Goal: Task Accomplishment & Management: Complete application form

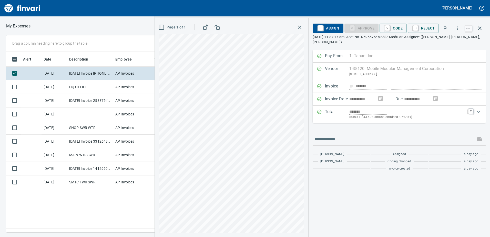
scroll to position [173, 346]
click at [400, 29] on span "C Code" at bounding box center [393, 28] width 19 height 9
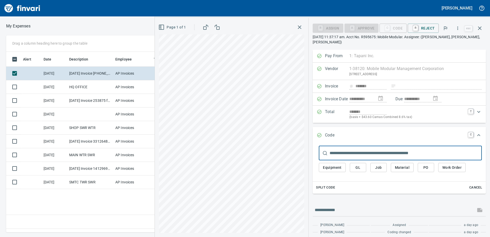
click at [335, 167] on span "Equipment" at bounding box center [332, 167] width 19 height 6
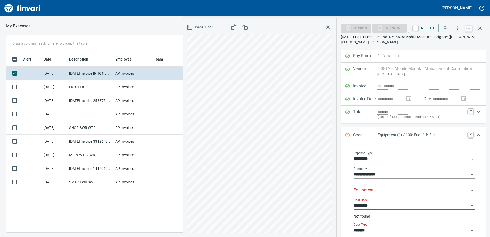
click at [361, 187] on input "Equipment" at bounding box center [411, 190] width 115 height 7
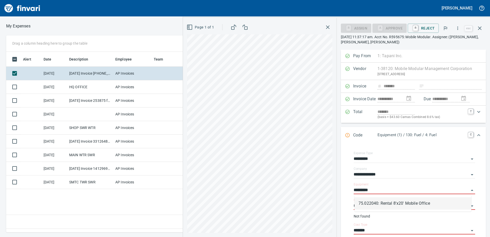
click at [398, 204] on li "75.022040: Rental 8'x20' Mobile Office" at bounding box center [412, 203] width 117 height 12
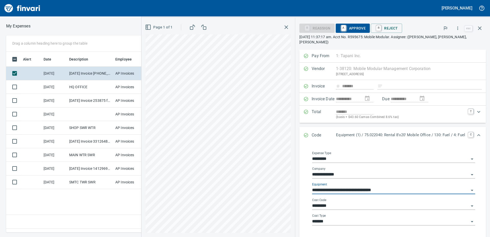
type input "**********"
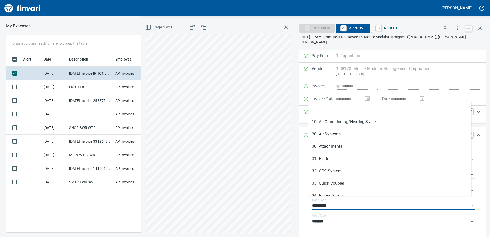
click at [286, 202] on div "**********" at bounding box center [315, 127] width 349 height 219
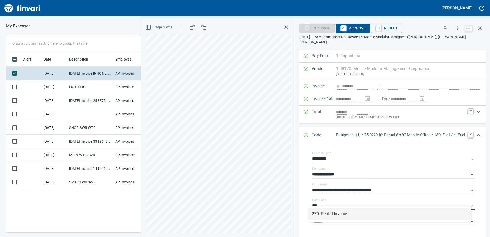
click at [323, 214] on li "270: Rental Invoice" at bounding box center [389, 214] width 163 height 12
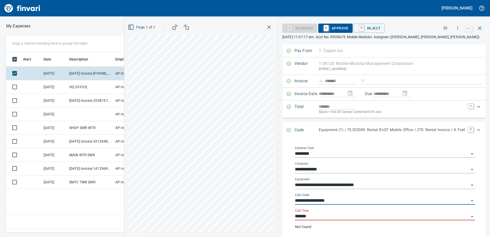
type input "**********"
click at [314, 218] on input "*******" at bounding box center [382, 216] width 174 height 7
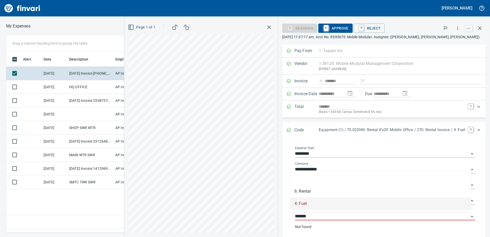
drag, startPoint x: 314, startPoint y: 218, endPoint x: 311, endPoint y: 218, distance: 2.8
click at [311, 218] on input "*******" at bounding box center [382, 216] width 174 height 7
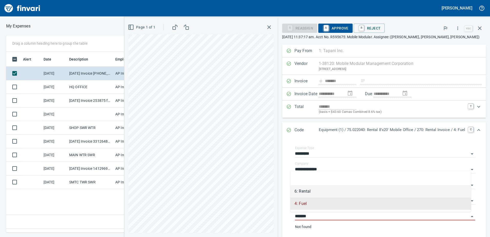
click at [310, 193] on li "6: Rental" at bounding box center [380, 191] width 181 height 12
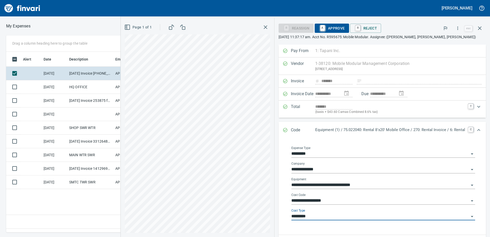
type input "*********"
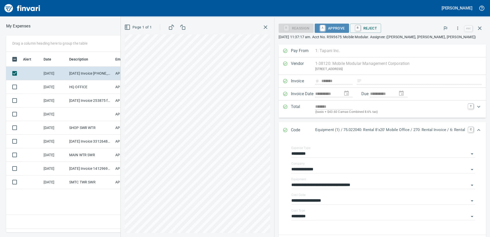
click at [337, 27] on span "A Approve" at bounding box center [332, 28] width 26 height 9
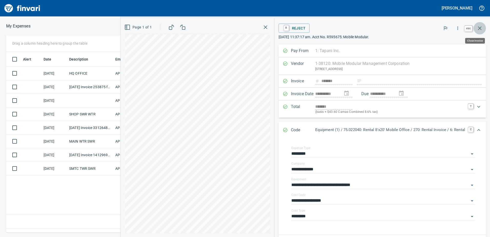
click at [480, 28] on icon "button" at bounding box center [480, 28] width 6 height 6
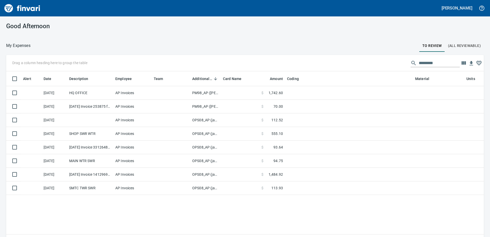
scroll to position [1, 1]
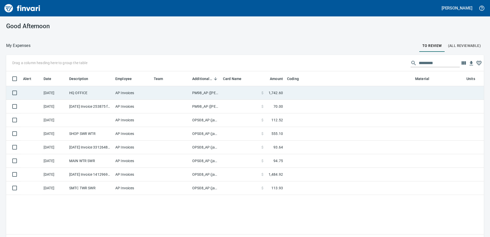
click at [203, 90] on td "PM98_AP ([PERSON_NAME], [PERSON_NAME])" at bounding box center [205, 93] width 31 height 14
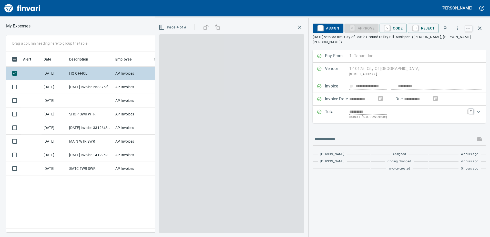
scroll to position [173, 346]
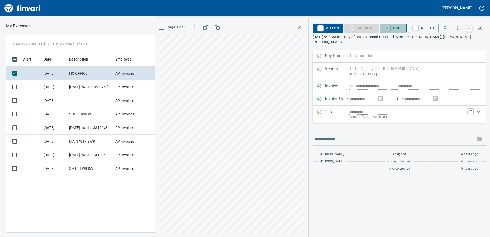
click at [399, 27] on span "C Code" at bounding box center [393, 28] width 19 height 9
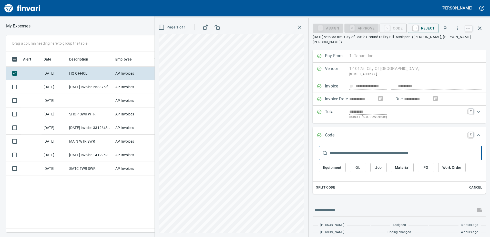
click at [361, 164] on span "GL" at bounding box center [358, 167] width 8 height 6
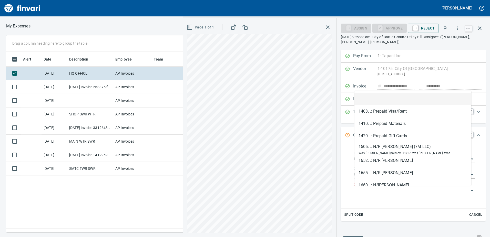
click at [369, 191] on input "GL Account" at bounding box center [411, 190] width 115 height 7
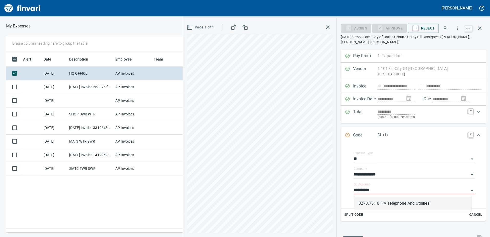
click at [393, 203] on li "8270.75.10: FA Telephone And Utilities" at bounding box center [412, 203] width 117 height 12
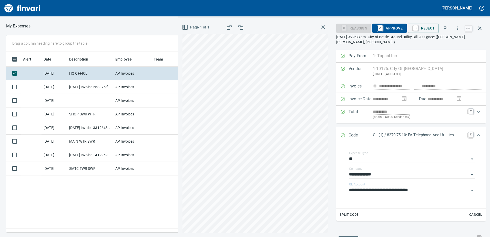
type input "**********"
click at [397, 28] on span "A Approve" at bounding box center [389, 28] width 26 height 9
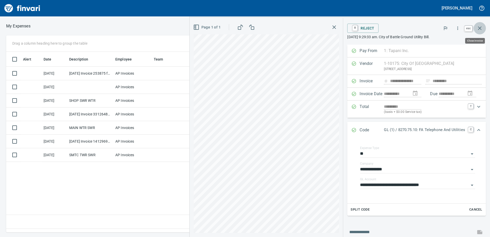
click at [480, 28] on icon "button" at bounding box center [480, 28] width 4 height 4
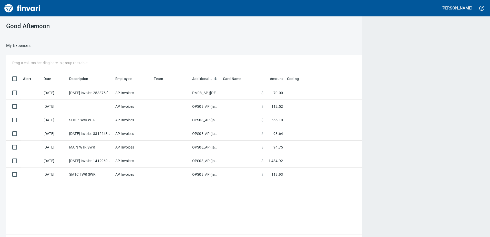
scroll to position [1, 1]
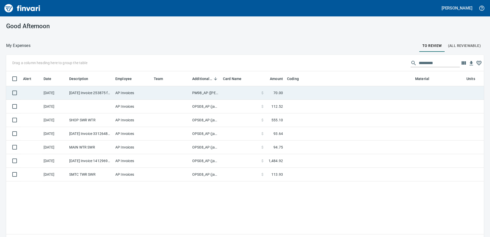
click at [198, 92] on td "PM98_AP ([PERSON_NAME], [PERSON_NAME])" at bounding box center [205, 93] width 31 height 14
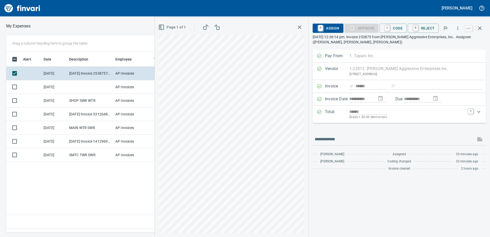
scroll to position [173, 346]
click at [398, 27] on span "C Code" at bounding box center [393, 28] width 19 height 9
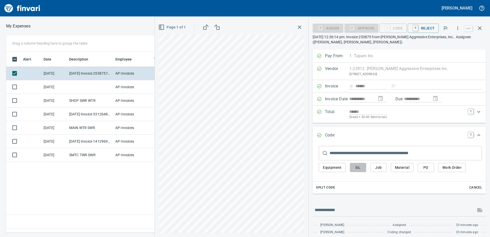
click at [357, 168] on span "GL" at bounding box center [358, 167] width 8 height 6
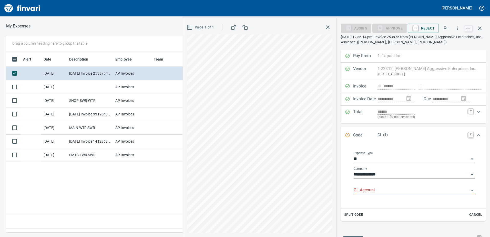
click at [365, 190] on input "GL Account" at bounding box center [411, 190] width 115 height 7
click at [377, 205] on li "8270.75.10: FA Telephone And Utilities" at bounding box center [412, 203] width 117 height 12
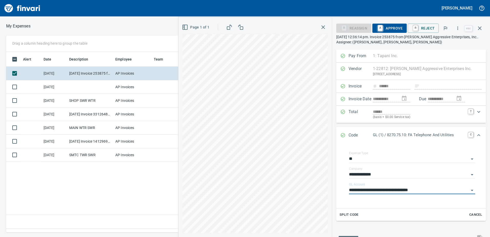
type input "**********"
click at [388, 28] on span "A Approve" at bounding box center [389, 28] width 26 height 9
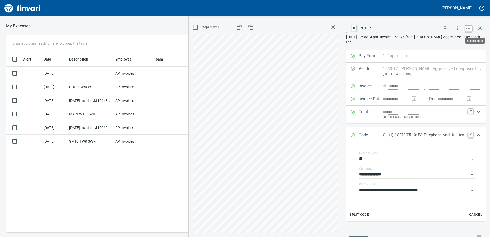
click at [478, 27] on icon "button" at bounding box center [480, 28] width 6 height 6
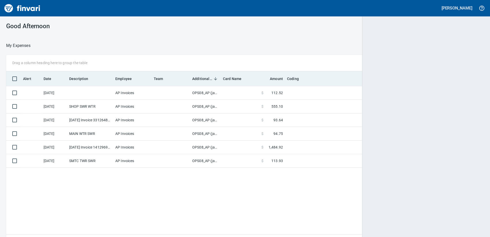
scroll to position [1, 1]
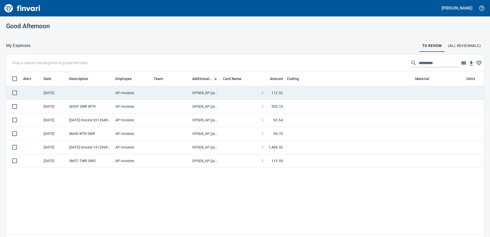
click at [206, 90] on td "OPS08_AP (janettep, samr)" at bounding box center [205, 93] width 31 height 14
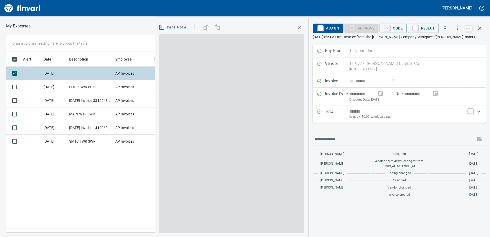
scroll to position [173, 346]
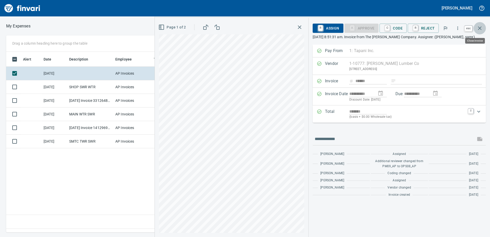
click at [481, 27] on icon "button" at bounding box center [480, 28] width 4 height 4
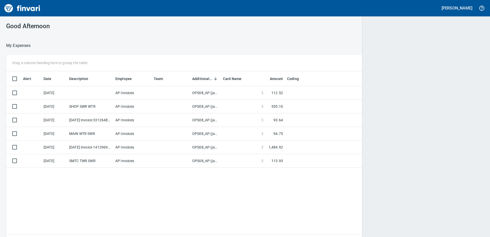
scroll to position [1, 1]
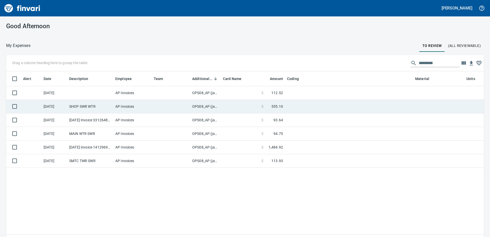
click at [199, 104] on td "OPS08_AP (janettep, samr)" at bounding box center [205, 107] width 31 height 14
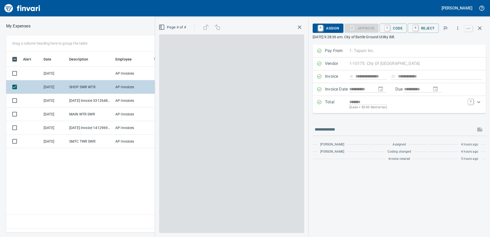
scroll to position [173, 346]
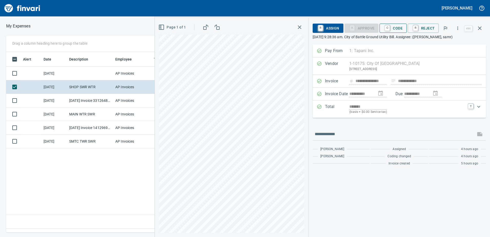
click at [400, 27] on span "C Code" at bounding box center [393, 28] width 19 height 9
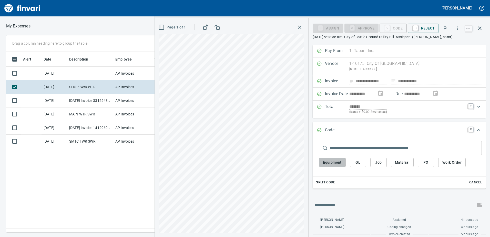
click at [333, 163] on span "Equipment" at bounding box center [332, 162] width 19 height 6
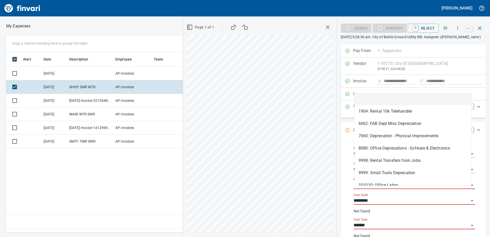
click at [366, 189] on input "Equipment" at bounding box center [411, 184] width 115 height 7
type input "*"
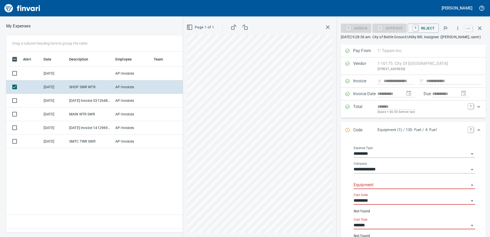
click at [478, 197] on div "**********" at bounding box center [414, 194] width 135 height 108
click at [469, 157] on icon "Open" at bounding box center [472, 154] width 6 height 6
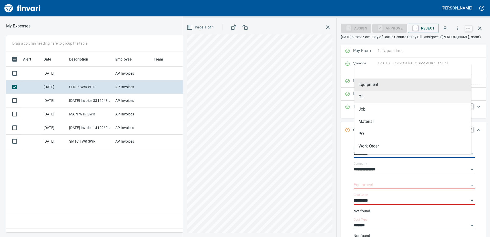
click at [364, 96] on li "GL" at bounding box center [412, 97] width 117 height 12
type input "**"
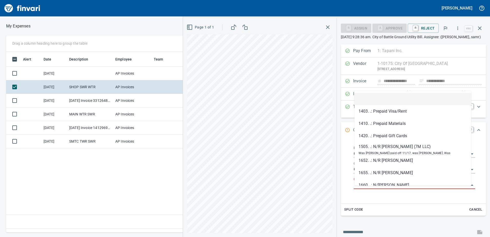
click at [365, 189] on input "GL Account" at bounding box center [411, 184] width 115 height 7
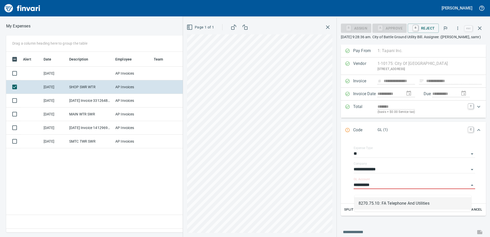
click at [371, 202] on li "8270.75.10: FA Telephone And Utilities" at bounding box center [412, 203] width 117 height 12
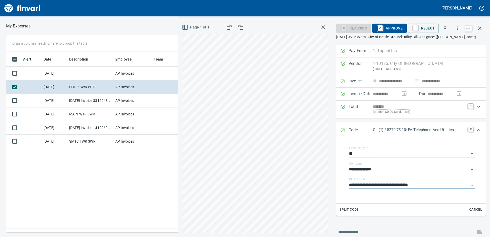
type input "**********"
click at [394, 27] on span "A Approve" at bounding box center [389, 28] width 26 height 9
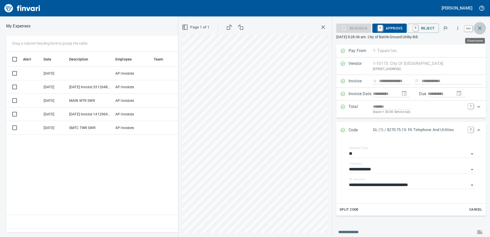
click at [477, 26] on icon "button" at bounding box center [480, 28] width 6 height 6
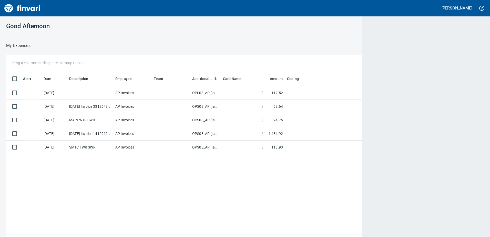
scroll to position [1, 1]
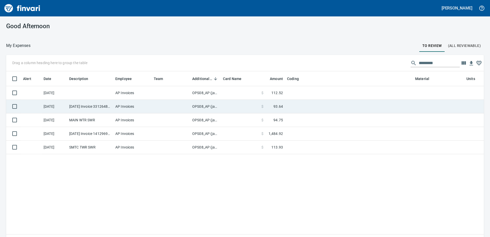
click at [201, 106] on td "OPS08_AP (janettep, samr)" at bounding box center [205, 107] width 31 height 14
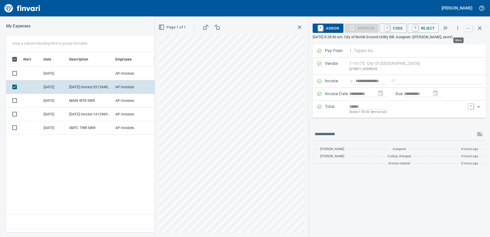
scroll to position [173, 346]
click at [458, 28] on icon "button" at bounding box center [457, 28] width 5 height 5
click at [446, 42] on span "Download" at bounding box center [456, 43] width 49 height 6
click at [330, 135] on input "text" at bounding box center [394, 134] width 159 height 8
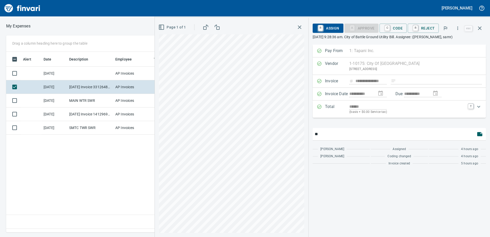
type input "*"
type input "**********"
click at [480, 133] on icon "button" at bounding box center [479, 134] width 5 height 4
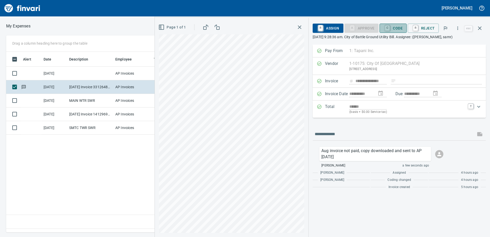
click at [400, 27] on span "C Code" at bounding box center [393, 28] width 19 height 9
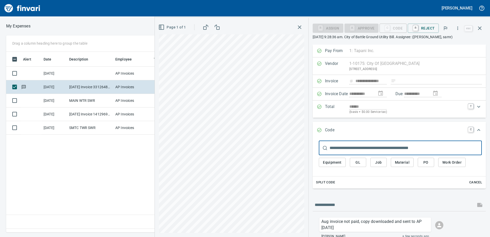
click at [359, 162] on span "GL" at bounding box center [358, 162] width 8 height 6
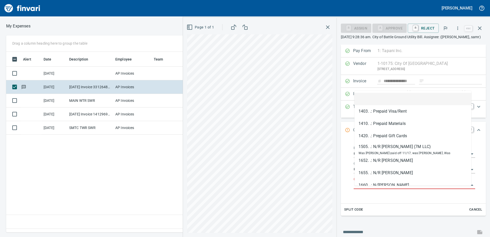
click at [365, 189] on input "GL Account" at bounding box center [411, 184] width 115 height 7
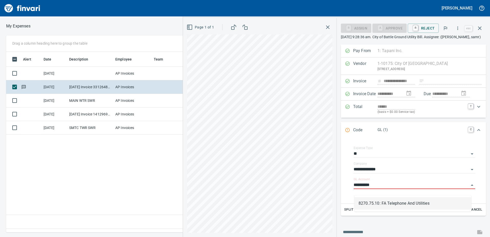
click at [368, 204] on li "8270.75.10: FA Telephone And Utilities" at bounding box center [412, 203] width 117 height 12
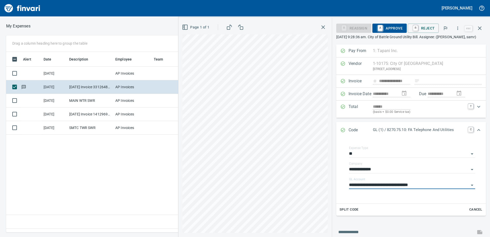
type input "**********"
click at [393, 28] on span "A Approve" at bounding box center [389, 28] width 26 height 9
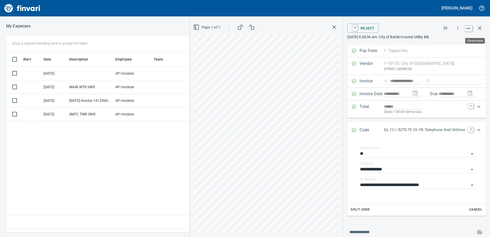
click at [480, 26] on icon "button" at bounding box center [480, 28] width 6 height 6
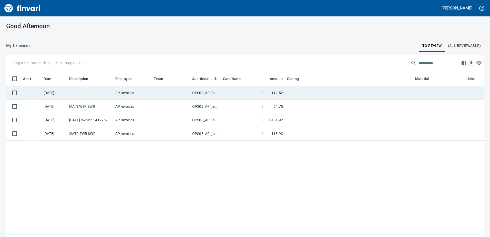
scroll to position [173, 470]
click at [201, 91] on td "OPS08_AP (janettep, samr)" at bounding box center [205, 93] width 31 height 14
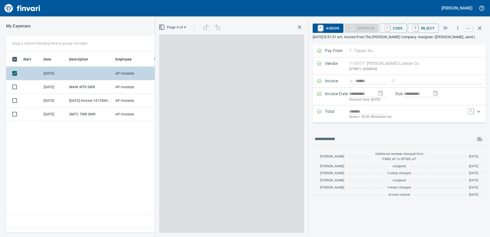
scroll to position [173, 346]
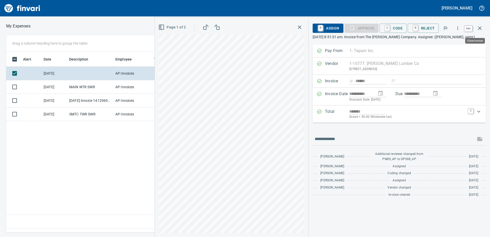
click at [478, 26] on icon "button" at bounding box center [480, 28] width 6 height 6
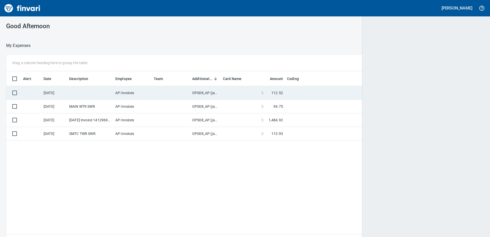
scroll to position [1, 1]
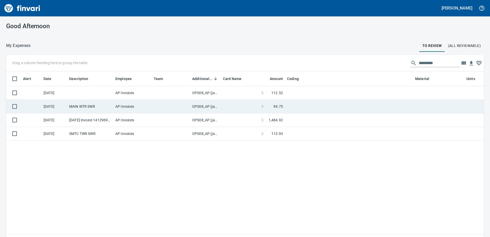
click at [205, 105] on td "OPS08_AP (janettep, samr)" at bounding box center [205, 107] width 31 height 14
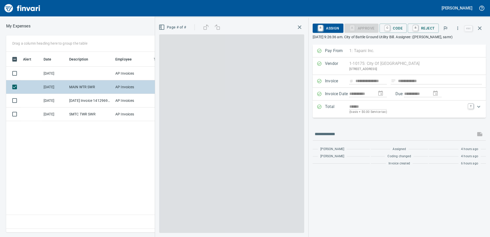
scroll to position [173, 346]
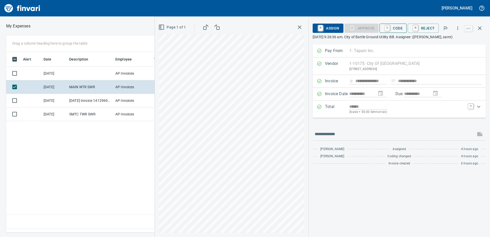
click at [396, 27] on span "C Code" at bounding box center [393, 28] width 19 height 9
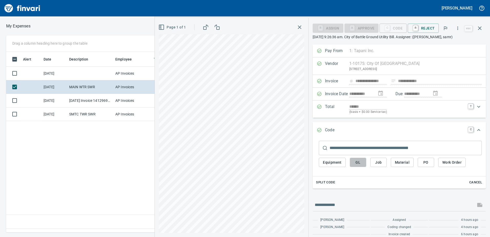
click at [362, 161] on span "GL" at bounding box center [358, 162] width 8 height 6
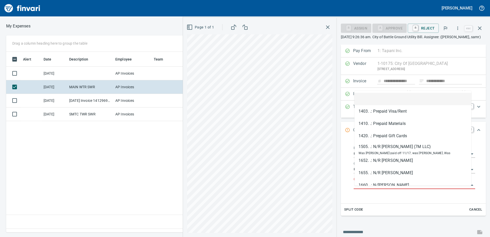
click at [366, 187] on input "GL Account" at bounding box center [411, 184] width 115 height 7
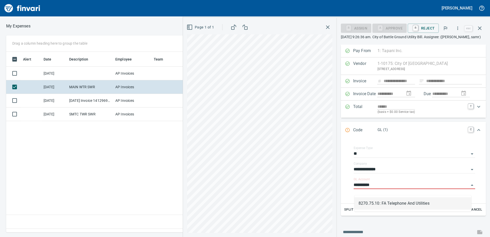
click at [380, 204] on li "8270.75.10: FA Telephone And Utilities" at bounding box center [412, 203] width 117 height 12
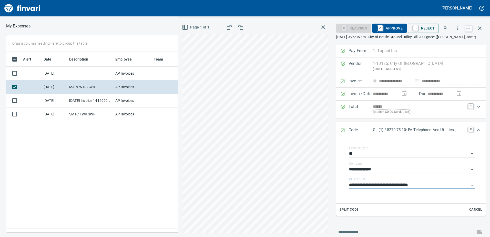
type input "**********"
click at [393, 28] on span "A Approve" at bounding box center [389, 28] width 26 height 9
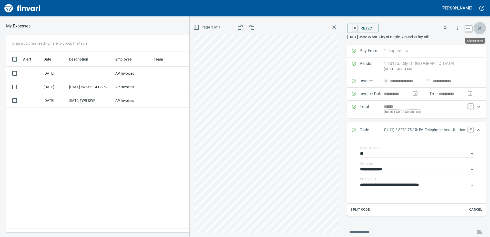
click at [478, 30] on icon "button" at bounding box center [480, 28] width 6 height 6
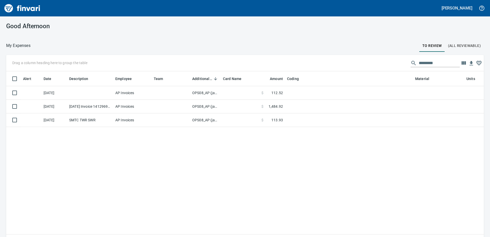
scroll to position [173, 469]
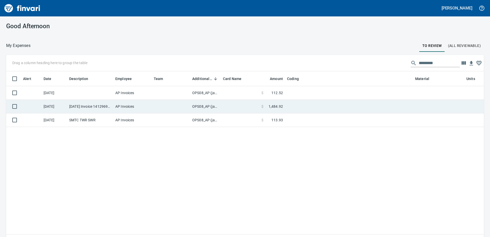
click at [199, 106] on td "OPS08_AP (janettep, samr)" at bounding box center [205, 107] width 31 height 14
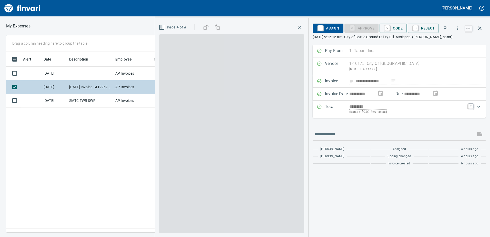
scroll to position [173, 346]
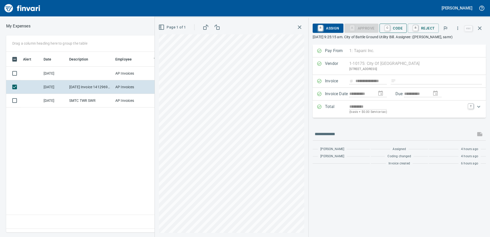
click at [398, 26] on span "C Code" at bounding box center [393, 28] width 19 height 9
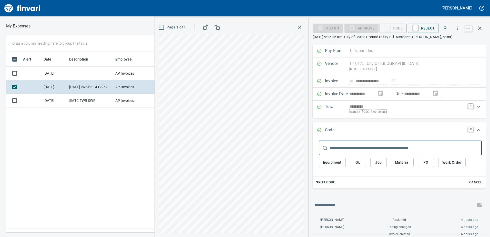
click at [358, 162] on span "GL" at bounding box center [358, 162] width 8 height 6
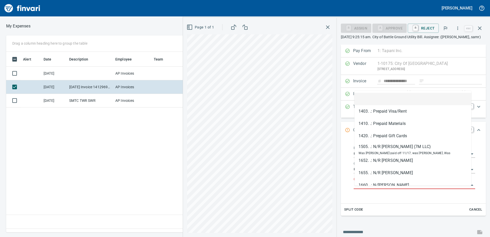
click at [366, 189] on input "GL Account" at bounding box center [411, 184] width 115 height 7
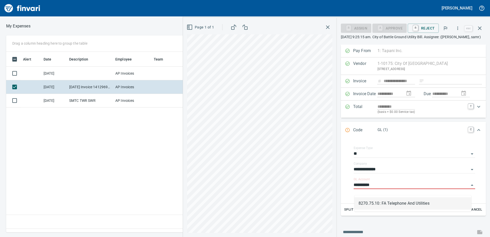
click at [374, 205] on li "8270.75.10: FA Telephone And Utilities" at bounding box center [412, 203] width 117 height 12
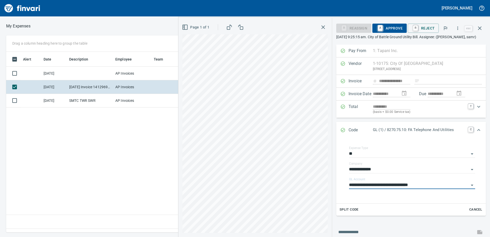
type input "**********"
click at [392, 26] on span "A Approve" at bounding box center [389, 28] width 26 height 9
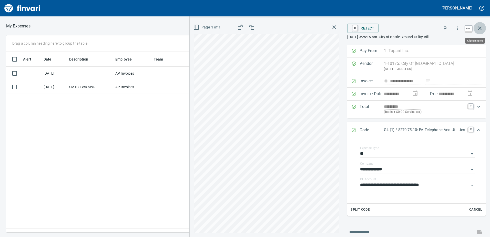
click at [480, 26] on icon "button" at bounding box center [480, 28] width 6 height 6
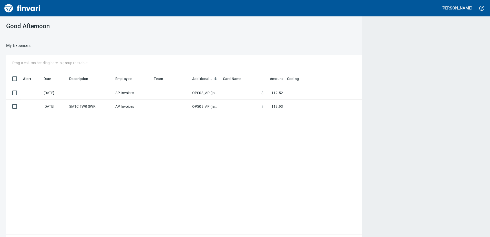
scroll to position [173, 469]
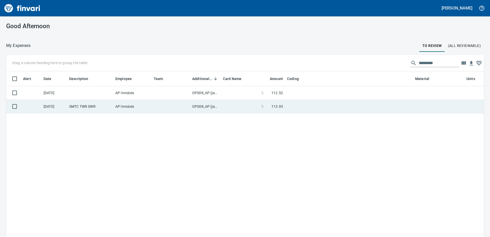
click at [203, 105] on td "OPS08_AP (janettep, samr)" at bounding box center [205, 107] width 31 height 14
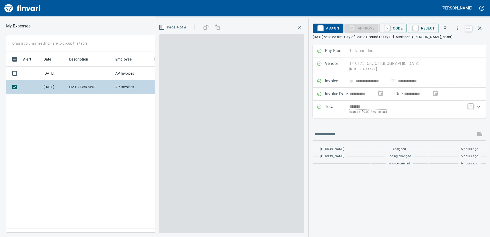
scroll to position [173, 346]
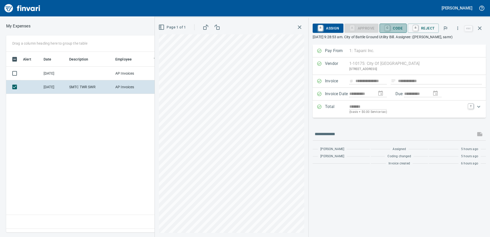
drag, startPoint x: 398, startPoint y: 27, endPoint x: 390, endPoint y: 40, distance: 14.4
click at [397, 27] on span "C Code" at bounding box center [393, 28] width 19 height 9
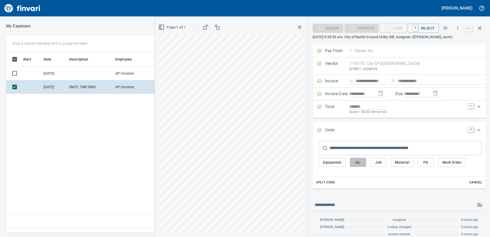
click at [362, 164] on span "GL" at bounding box center [358, 162] width 8 height 6
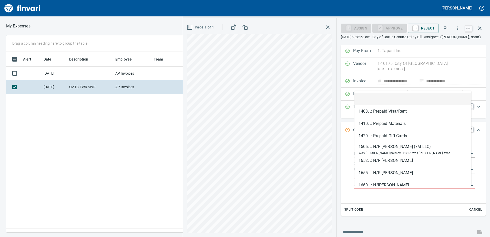
click at [363, 187] on input "GL Account" at bounding box center [411, 184] width 115 height 7
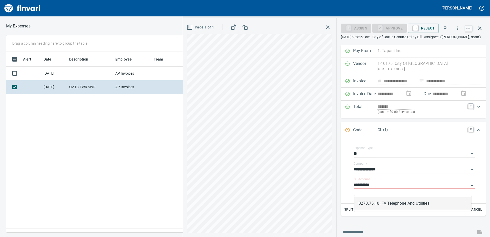
click at [375, 202] on li "8270.75.10: FA Telephone And Utilities" at bounding box center [412, 203] width 117 height 12
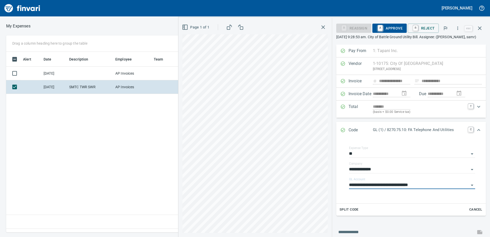
type input "**********"
click at [392, 28] on span "A Approve" at bounding box center [389, 28] width 26 height 9
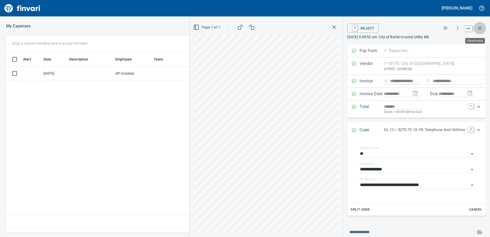
click at [480, 28] on icon "button" at bounding box center [480, 28] width 4 height 4
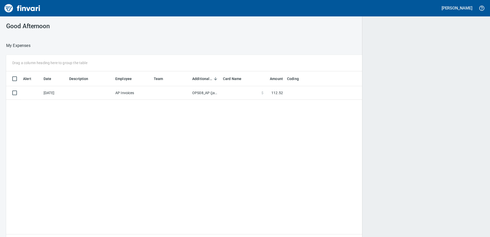
scroll to position [173, 469]
